Goal: Communication & Community: Participate in discussion

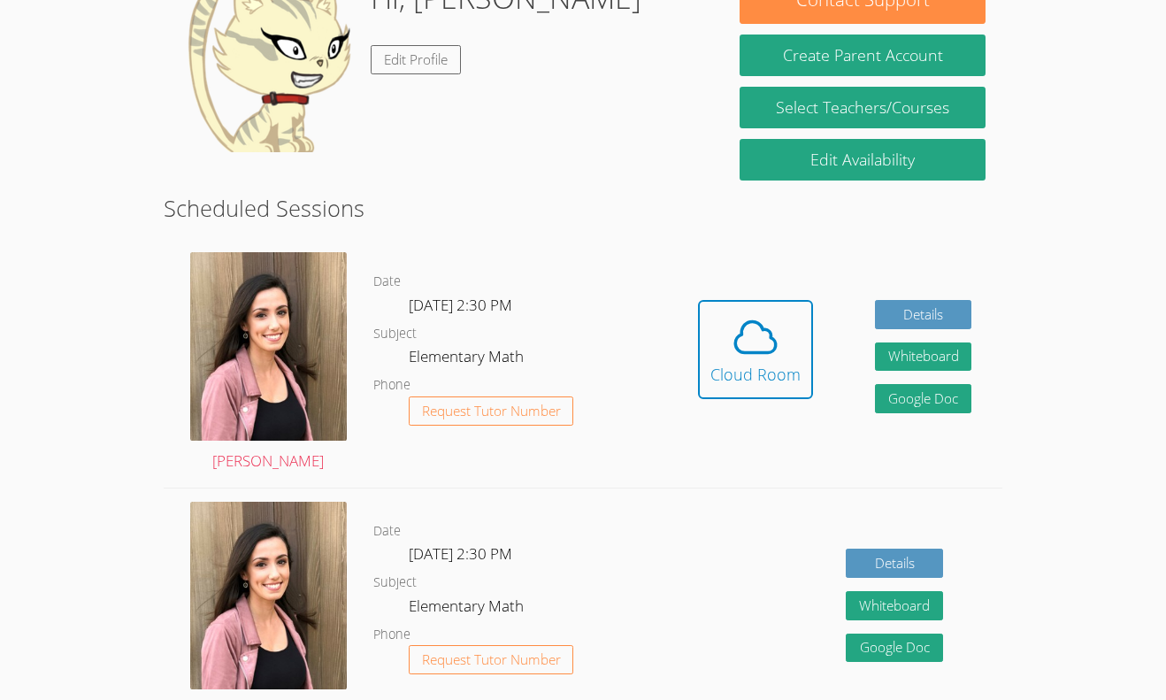
scroll to position [310, 0]
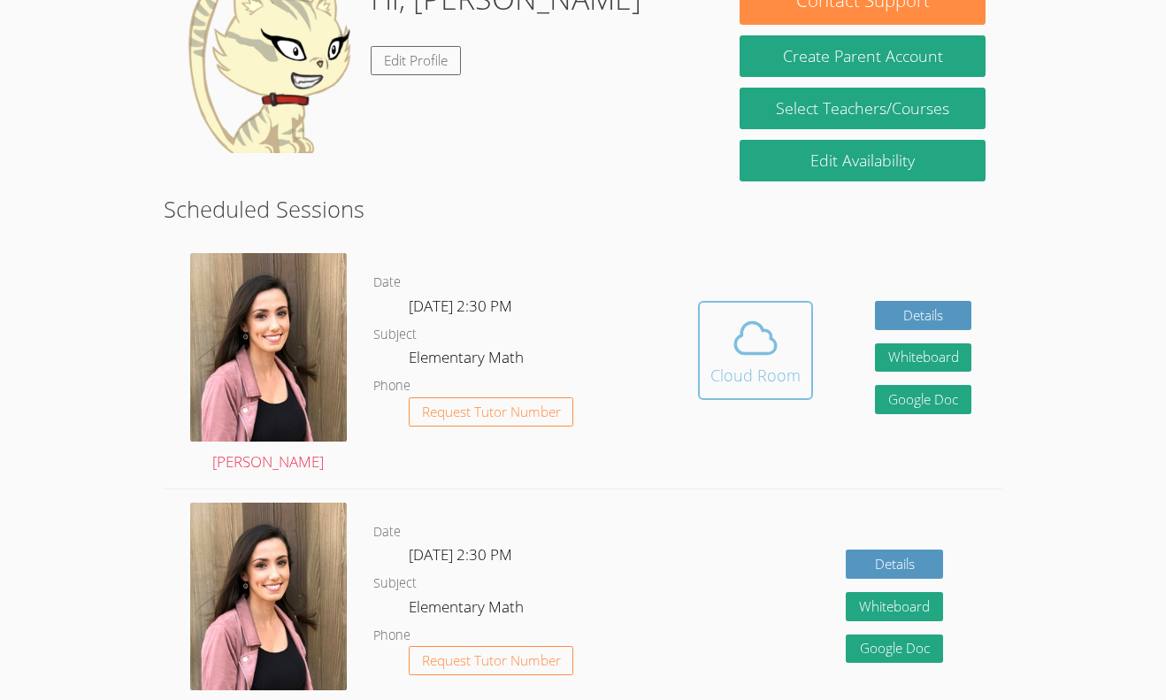
click at [800, 371] on button "Cloud Room" at bounding box center [755, 350] width 115 height 99
click at [731, 340] on icon at bounding box center [756, 338] width 50 height 50
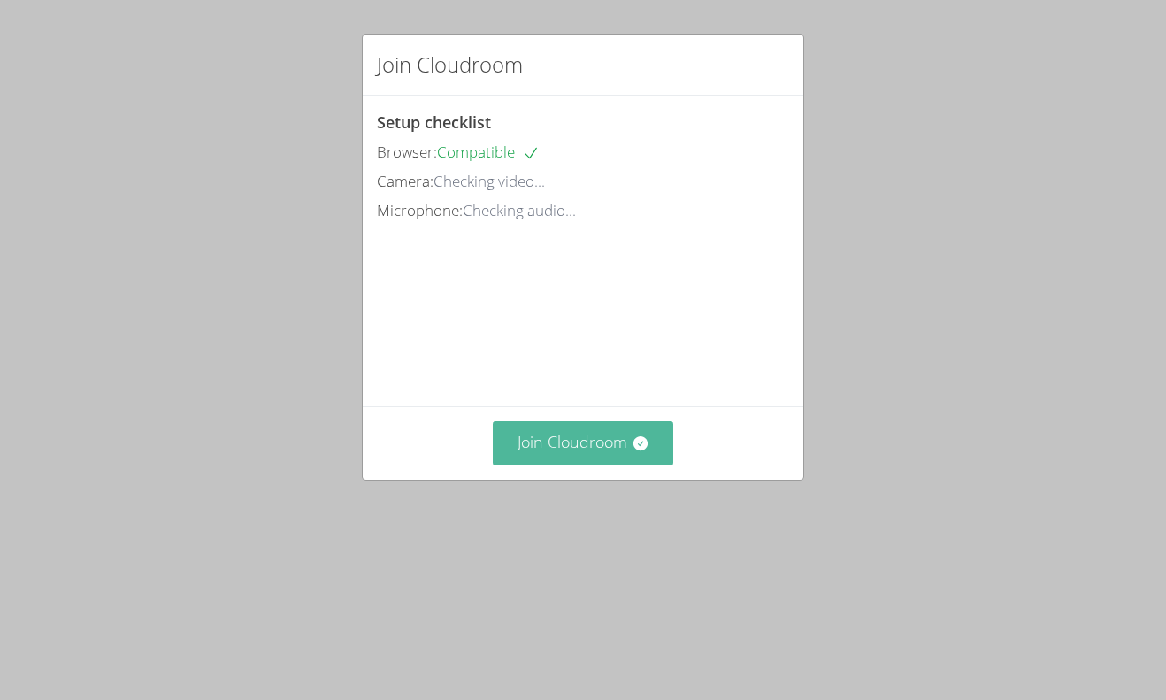
click at [644, 452] on icon at bounding box center [641, 443] width 18 height 18
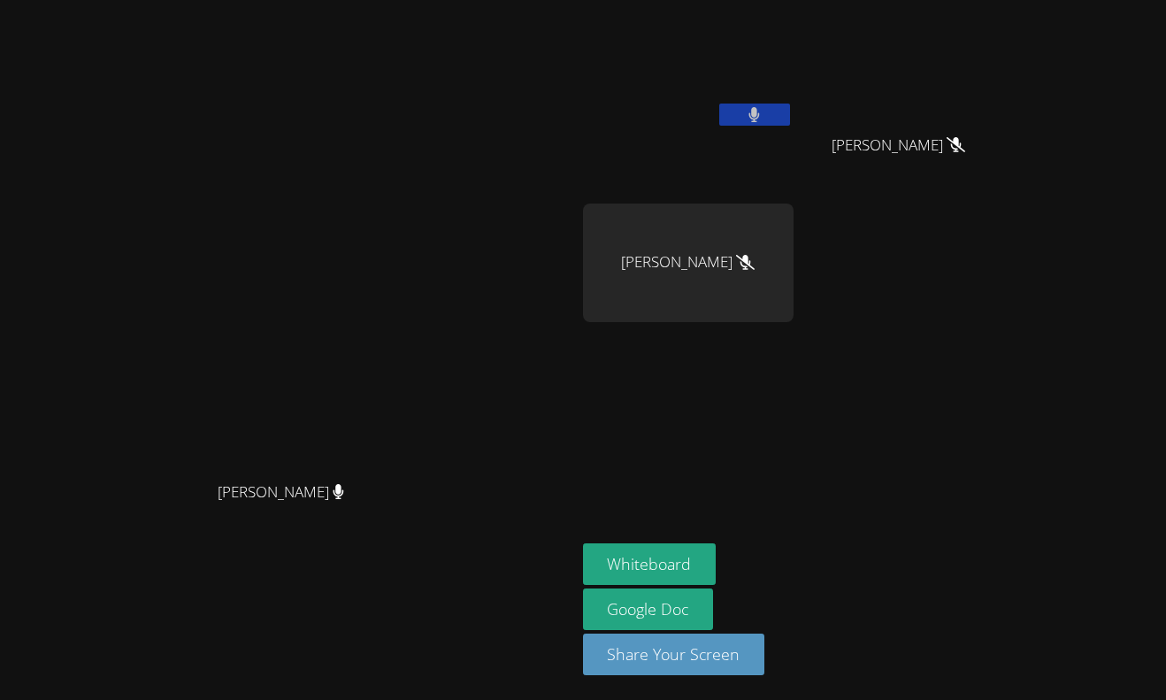
click at [760, 111] on icon at bounding box center [753, 114] width 11 height 15
click at [763, 111] on icon at bounding box center [754, 114] width 19 height 15
click at [716, 556] on button "Whiteboard" at bounding box center [650, 564] width 134 height 42
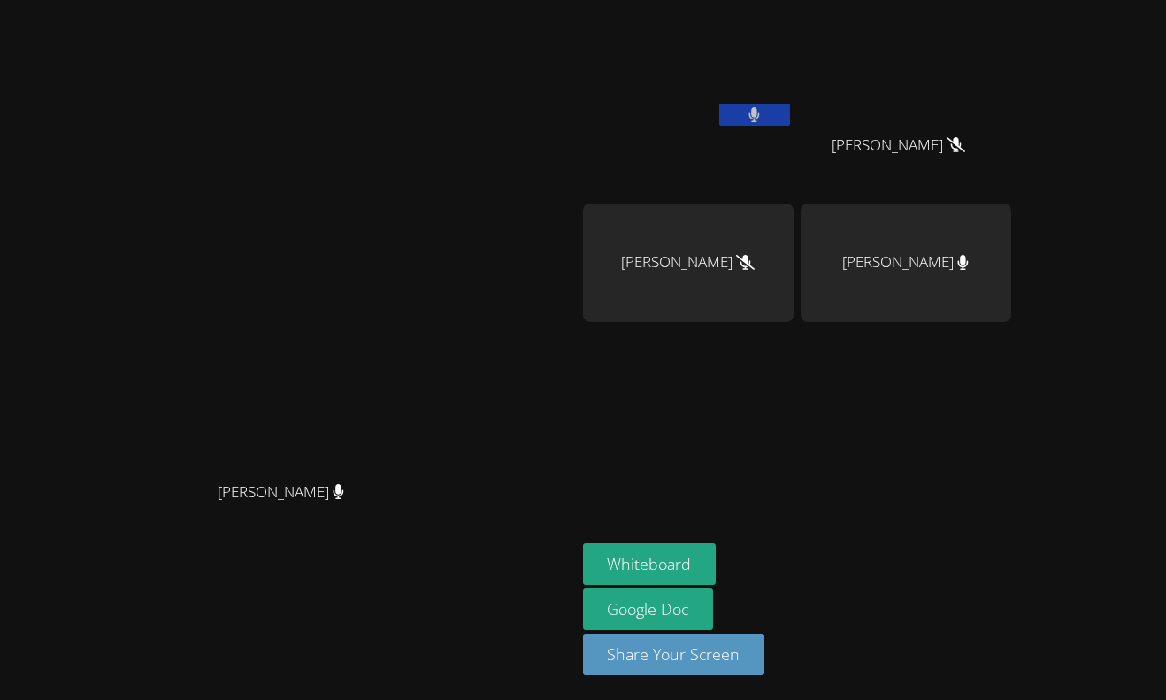
click at [790, 111] on button at bounding box center [754, 114] width 71 height 22
click at [790, 116] on button at bounding box center [754, 114] width 71 height 22
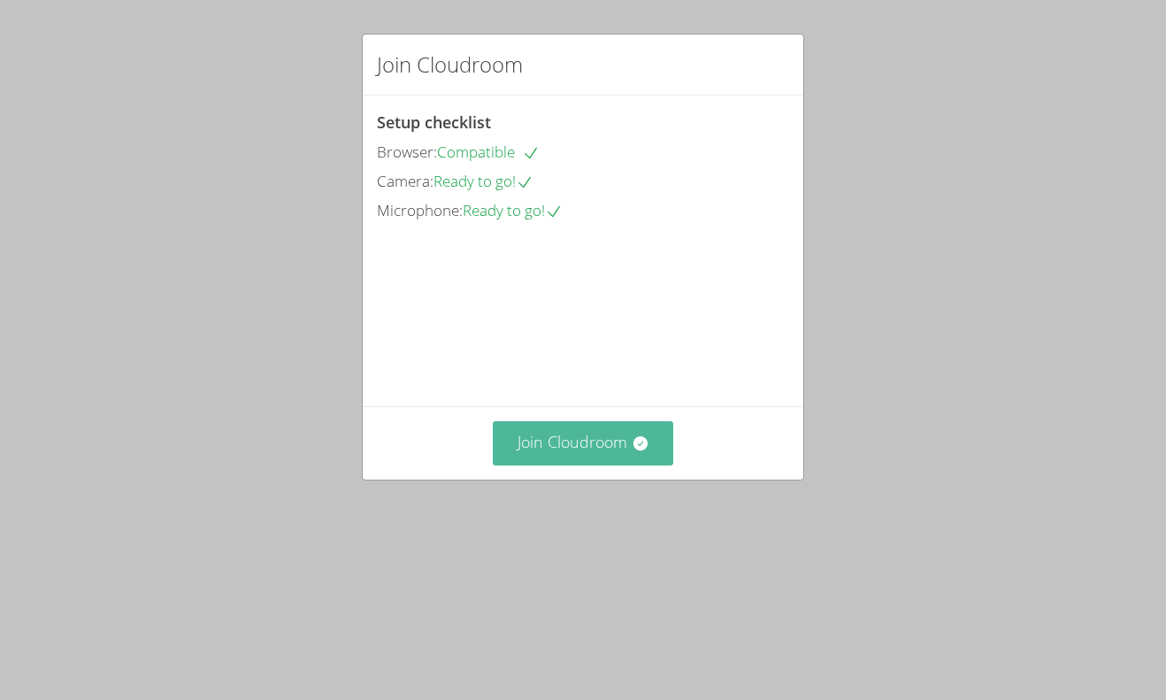
click at [611, 464] on button "Join Cloudroom" at bounding box center [583, 442] width 181 height 43
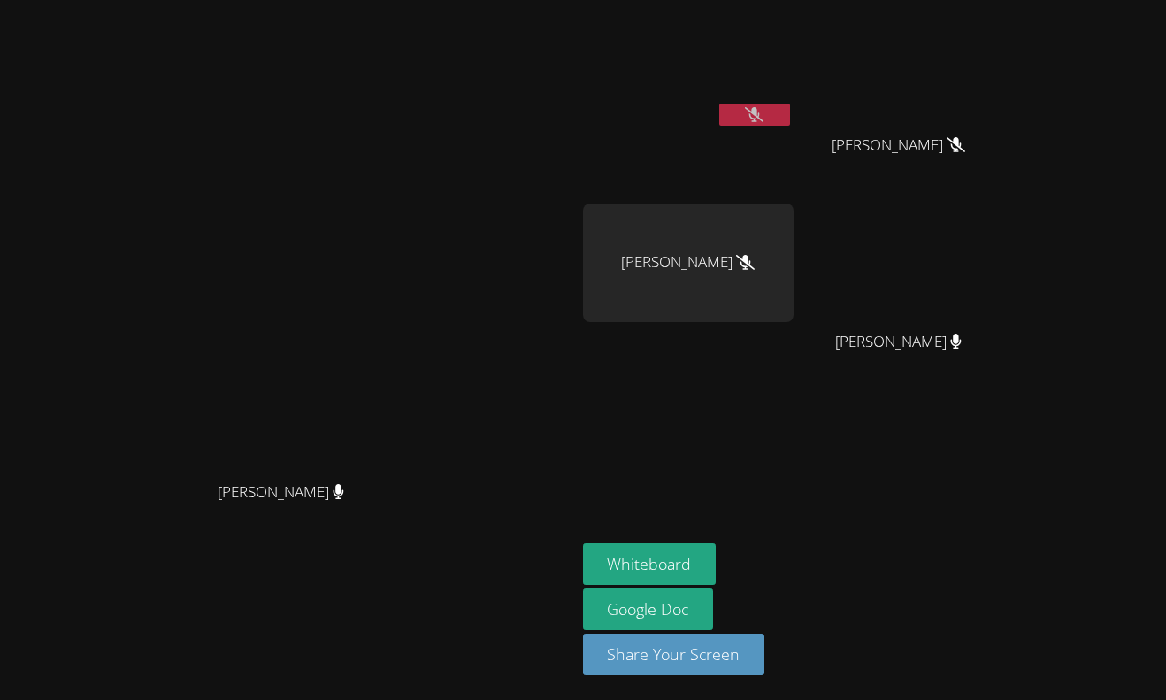
click at [790, 111] on button at bounding box center [754, 114] width 71 height 22
click at [790, 118] on button at bounding box center [754, 114] width 71 height 22
click at [760, 107] on icon at bounding box center [753, 114] width 11 height 15
click at [763, 121] on icon at bounding box center [754, 114] width 19 height 15
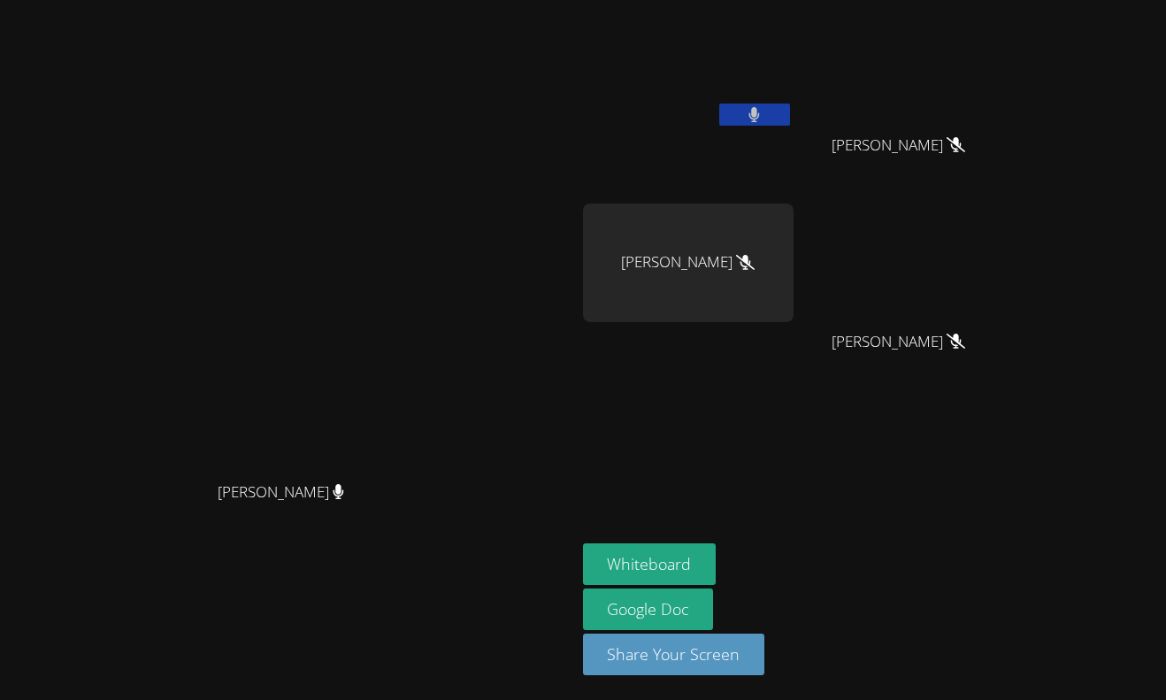
click at [790, 117] on button at bounding box center [754, 114] width 71 height 22
click at [790, 106] on button at bounding box center [754, 114] width 71 height 22
click at [763, 117] on icon at bounding box center [754, 114] width 19 height 15
click at [760, 117] on icon at bounding box center [754, 114] width 11 height 15
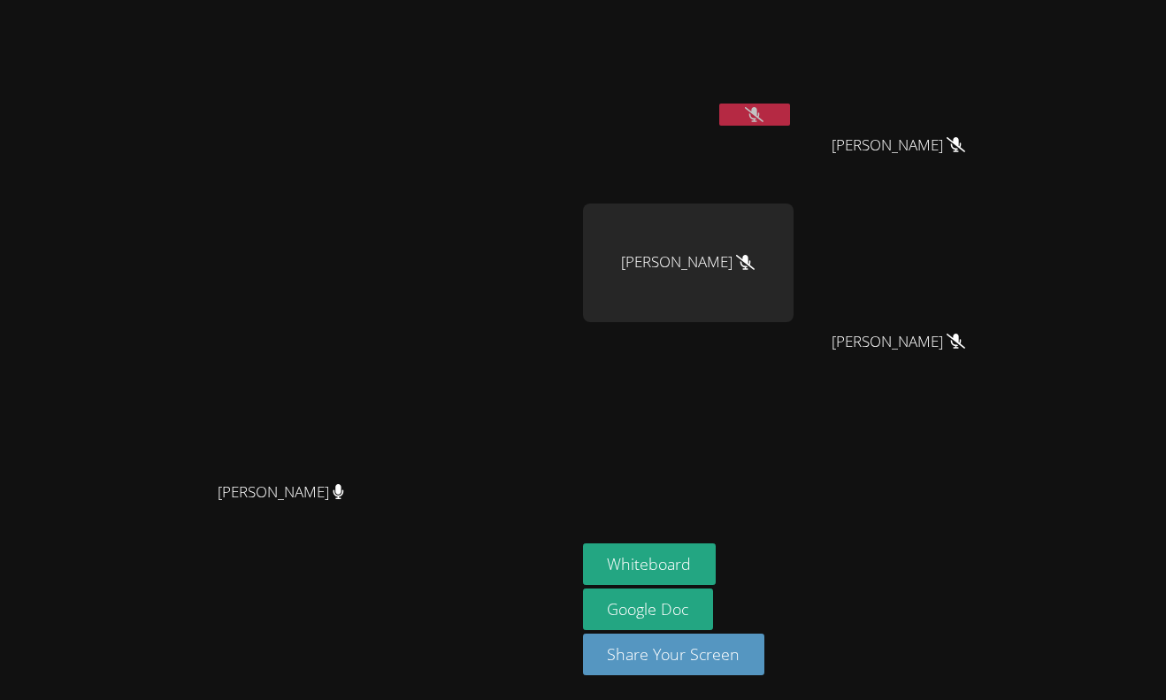
click at [790, 103] on button at bounding box center [754, 114] width 71 height 22
click at [790, 118] on button at bounding box center [754, 114] width 71 height 22
click at [763, 110] on icon at bounding box center [754, 114] width 19 height 15
click at [790, 118] on button at bounding box center [754, 114] width 71 height 22
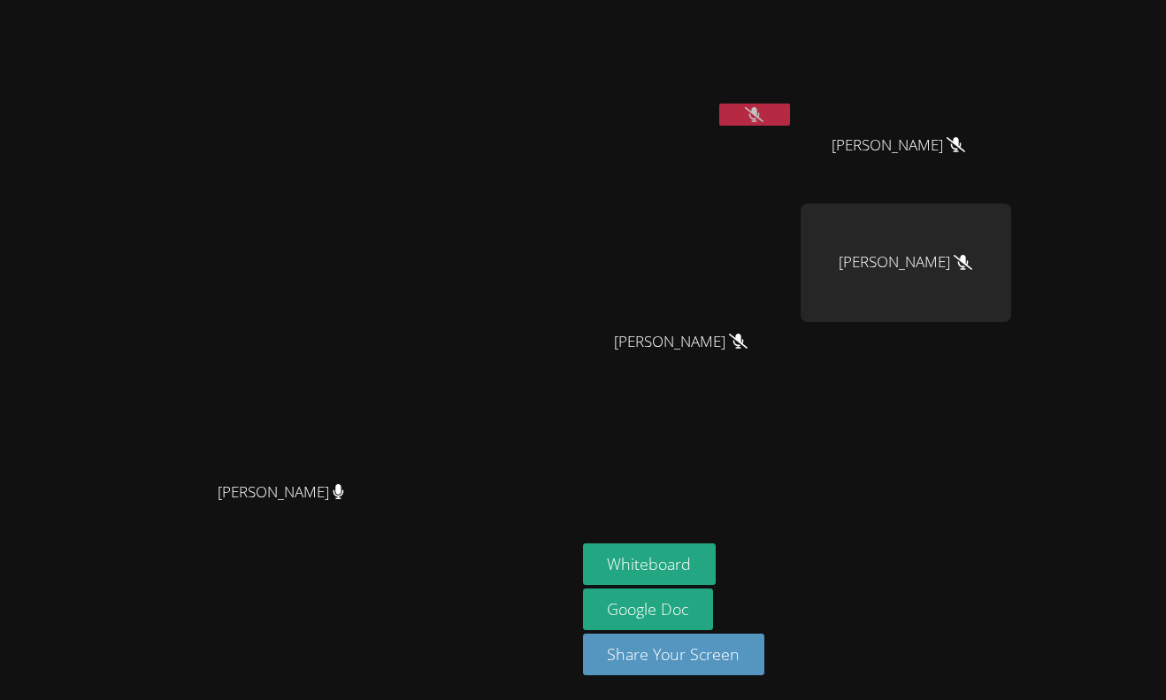
click at [790, 105] on button at bounding box center [754, 114] width 71 height 22
click at [760, 113] on icon at bounding box center [754, 114] width 11 height 15
click at [763, 113] on icon at bounding box center [754, 114] width 19 height 15
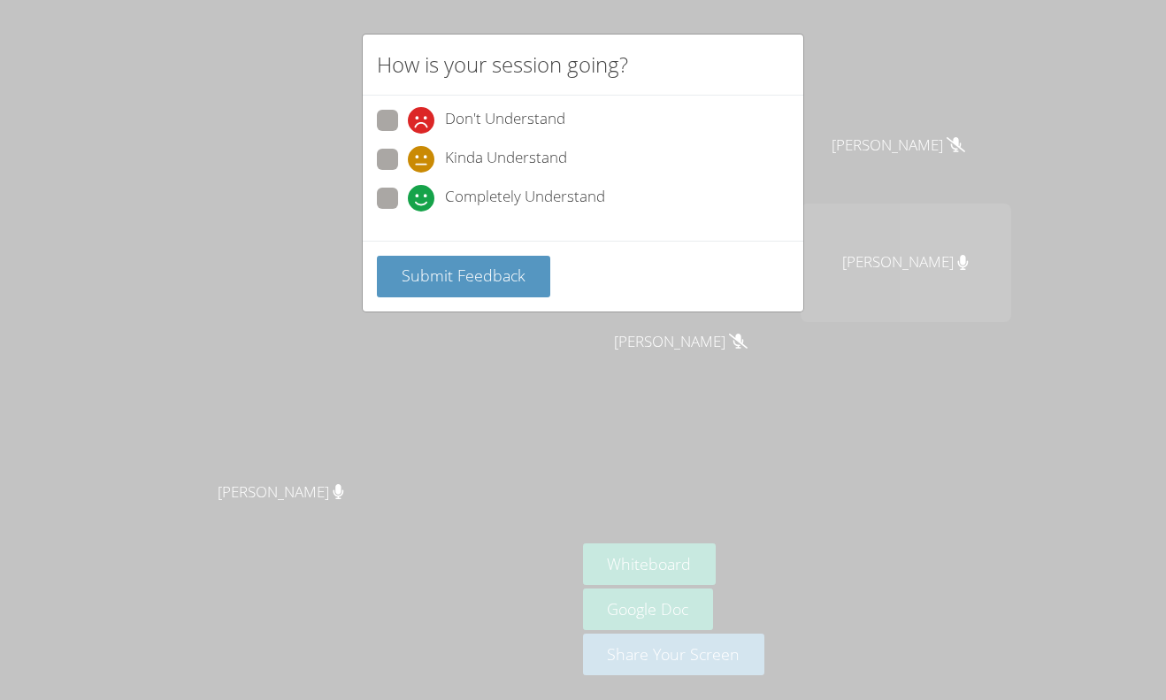
click at [408, 211] on span at bounding box center [408, 211] width 0 height 0
click at [408, 192] on input "Completely Understand" at bounding box center [415, 195] width 15 height 15
radio input "true"
click at [453, 289] on button "Submit Feedback" at bounding box center [463, 277] width 173 height 42
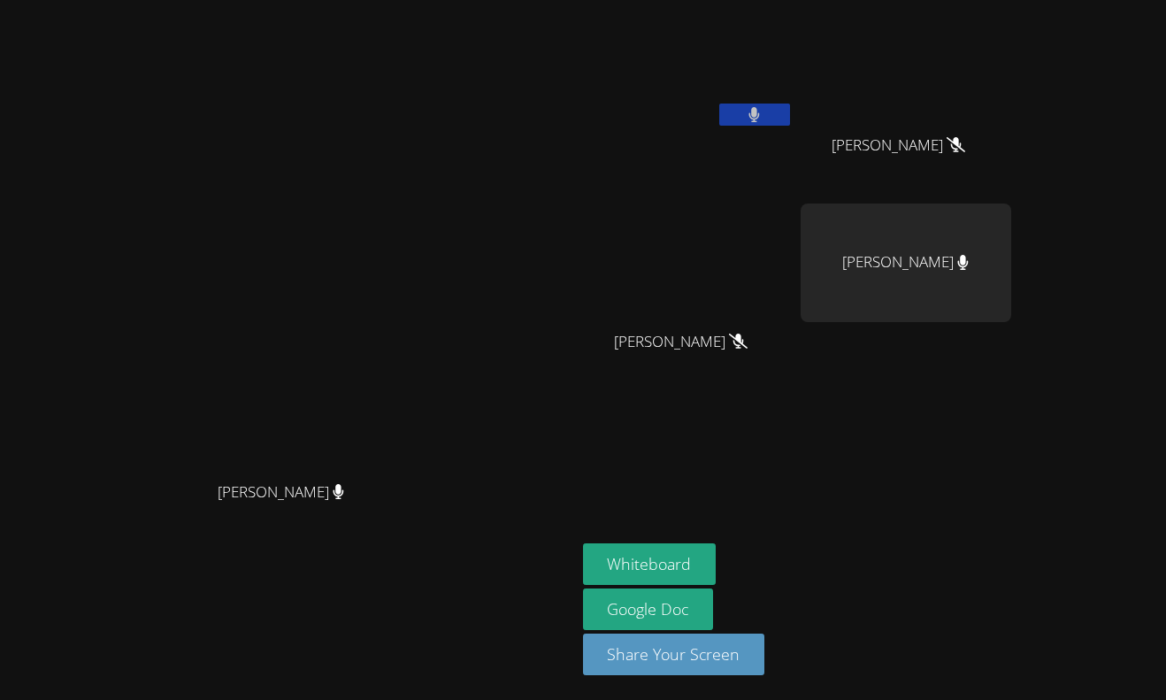
click at [790, 116] on button at bounding box center [754, 114] width 71 height 22
click at [793, 102] on video at bounding box center [688, 66] width 211 height 119
click at [790, 115] on button at bounding box center [754, 114] width 71 height 22
click at [763, 110] on icon at bounding box center [754, 114] width 19 height 15
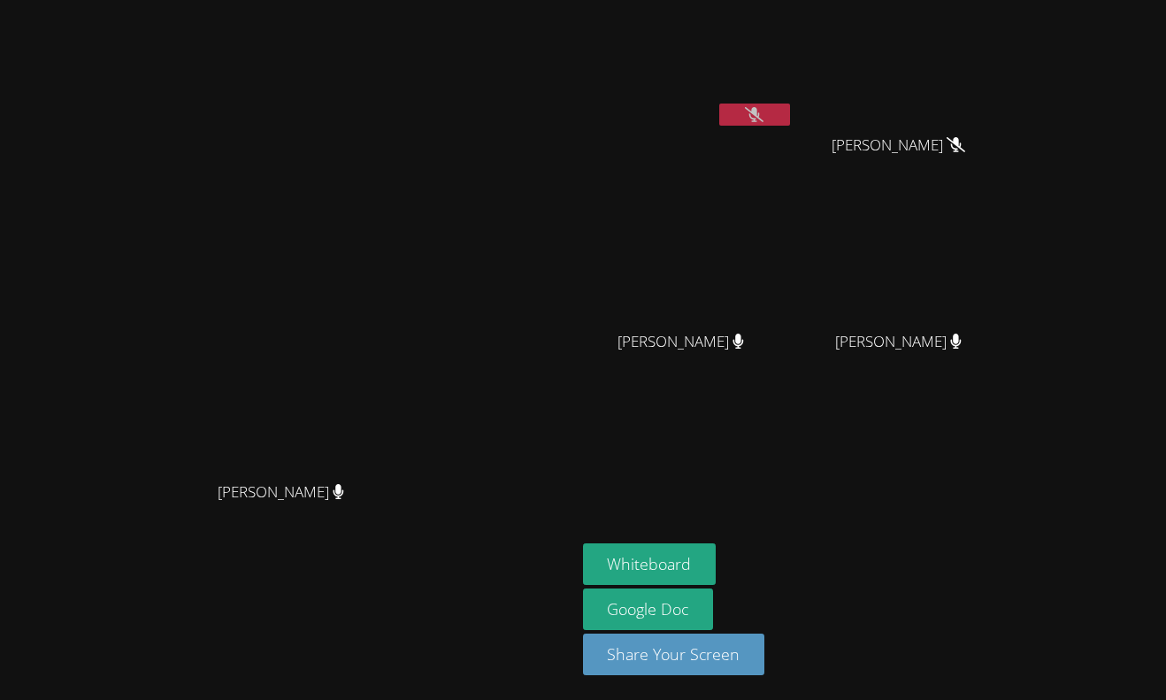
click at [790, 111] on button at bounding box center [754, 114] width 71 height 22
